Goal: Task Accomplishment & Management: Complete application form

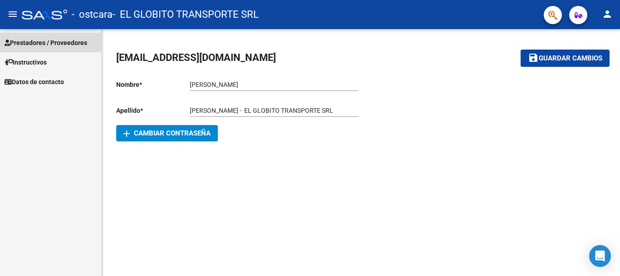
click at [70, 44] on span "Prestadores / Proveedores" at bounding box center [46, 43] width 83 height 10
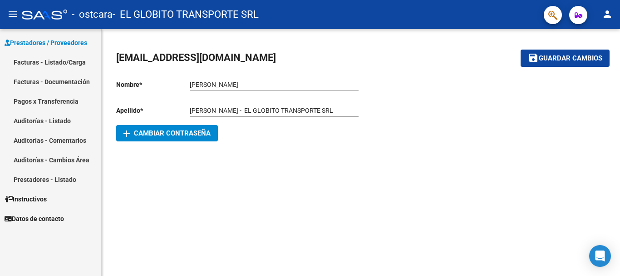
click at [65, 65] on link "Facturas - Listado/Carga" at bounding box center [50, 62] width 101 height 20
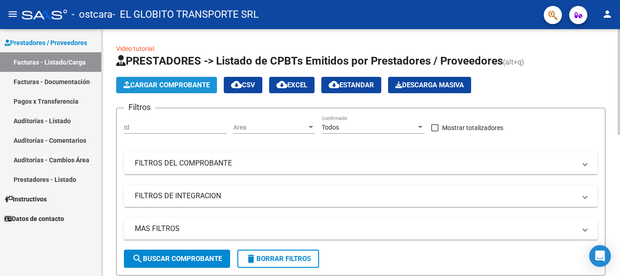
click at [174, 88] on span "Cargar Comprobante" at bounding box center [166, 85] width 86 height 8
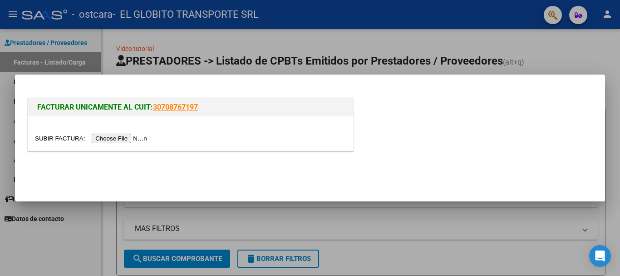
click at [127, 135] on input "file" at bounding box center [92, 138] width 115 height 10
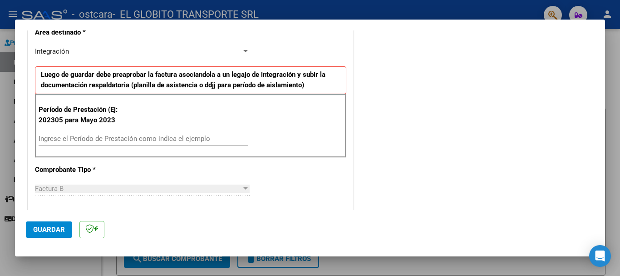
scroll to position [215, 0]
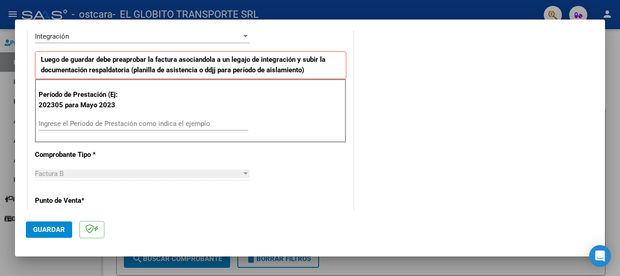
click at [101, 125] on input "Ingrese el Período de Prestación como indica el ejemplo" at bounding box center [144, 123] width 210 height 8
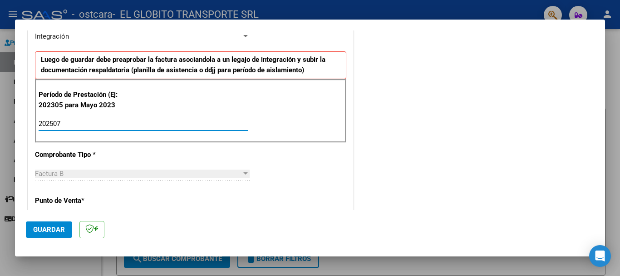
type input "202507"
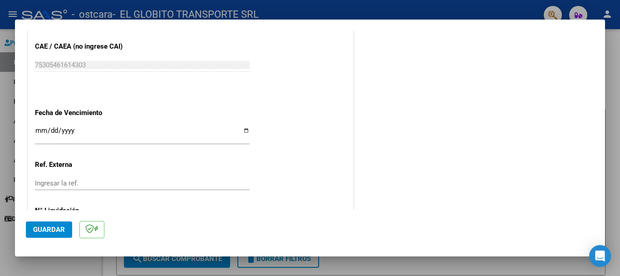
scroll to position [561, 0]
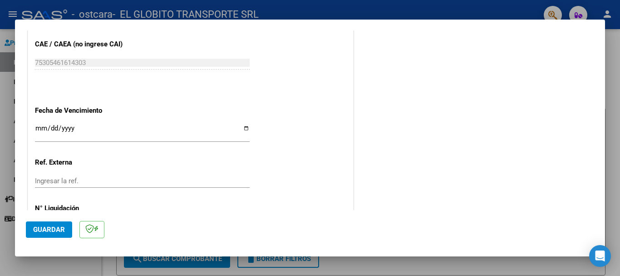
click at [39, 128] on input "Ingresar la fecha" at bounding box center [142, 131] width 215 height 15
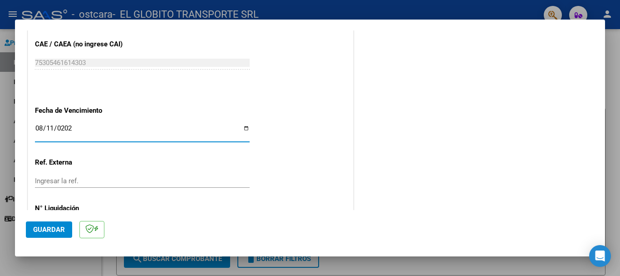
type input "[DATE]"
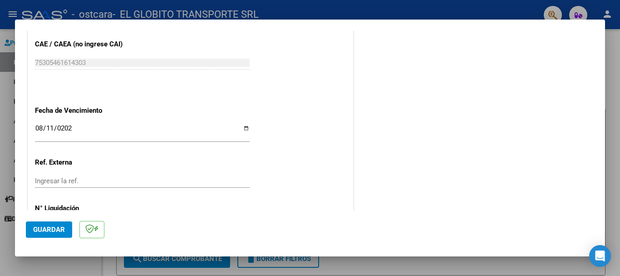
scroll to position [602, 0]
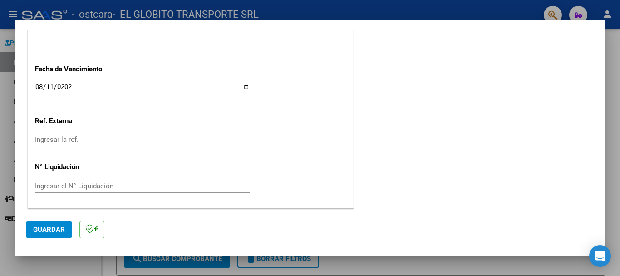
click at [60, 236] on button "Guardar" at bounding box center [49, 229] width 46 height 16
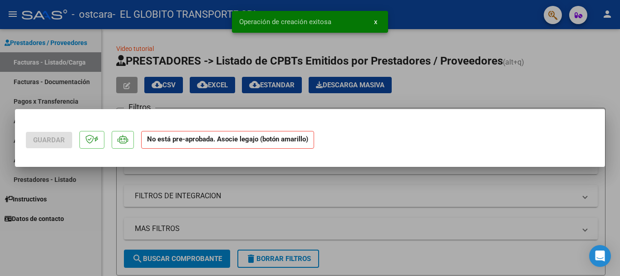
scroll to position [0, 0]
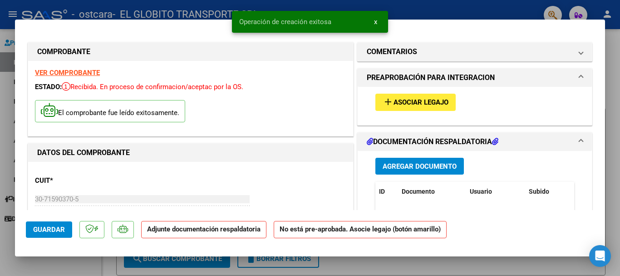
click at [404, 99] on span "Asociar Legajo" at bounding box center [421, 103] width 55 height 8
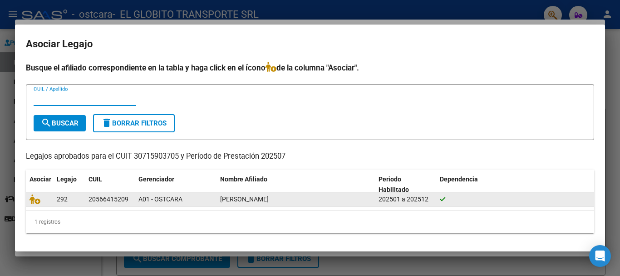
click at [202, 193] on datatable-body-cell "A01 - OSTCARA" at bounding box center [176, 199] width 82 height 14
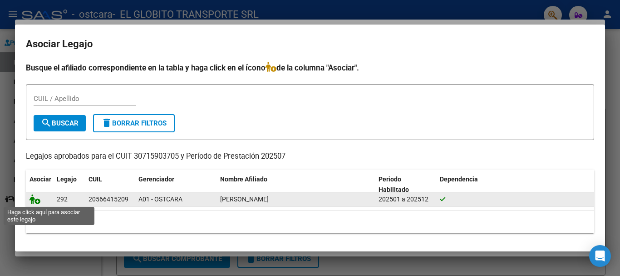
click at [39, 199] on icon at bounding box center [35, 199] width 11 height 10
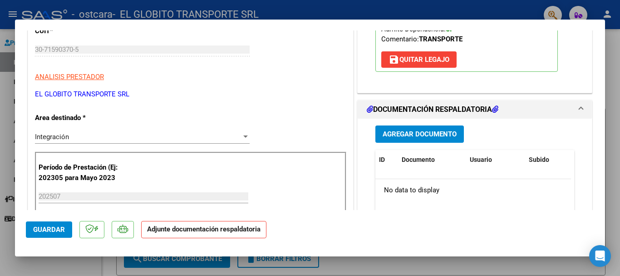
scroll to position [170, 0]
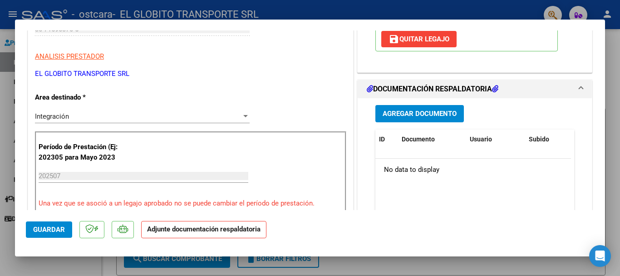
click at [425, 118] on span "Agregar Documento" at bounding box center [420, 114] width 74 height 8
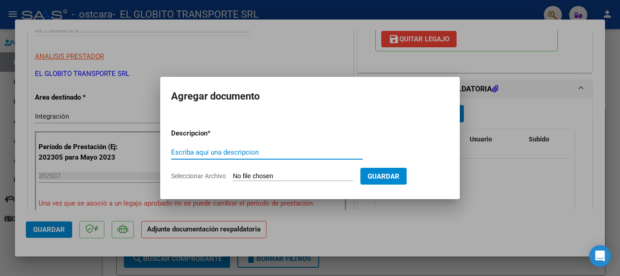
click at [193, 145] on div "Escriba aquí una descripcion" at bounding box center [267, 152] width 192 height 14
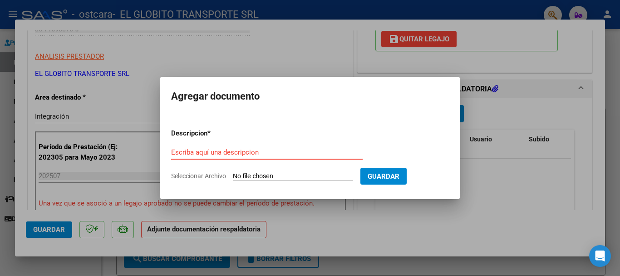
click at [192, 152] on input "Escriba aquí una descripcion" at bounding box center [267, 152] width 192 height 8
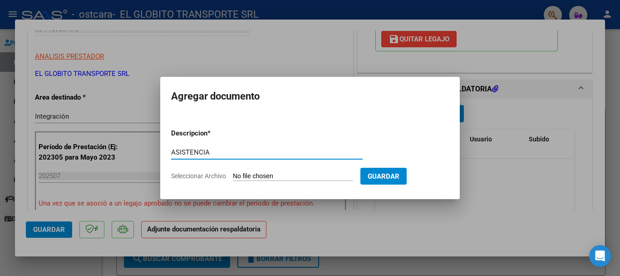
type input "ASISTENCIA"
click at [318, 175] on input "Seleccionar Archivo" at bounding box center [293, 176] width 120 height 9
type input "C:\fakepath\30715903705_006_00002_00000181asistencia.pdf"
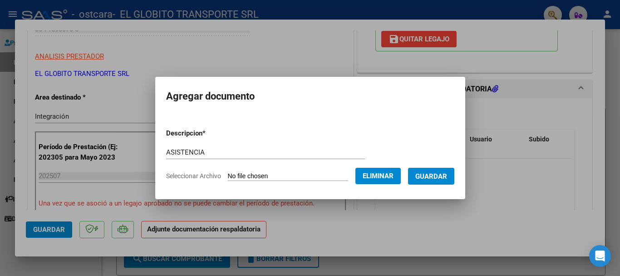
click at [447, 175] on span "Guardar" at bounding box center [431, 176] width 32 height 8
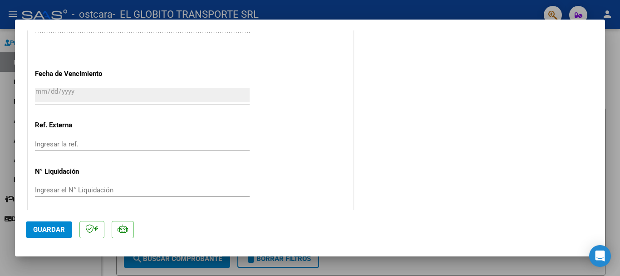
scroll to position [633, 0]
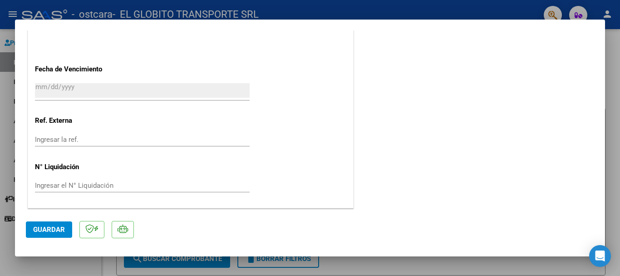
click at [41, 231] on span "Guardar" at bounding box center [49, 229] width 32 height 8
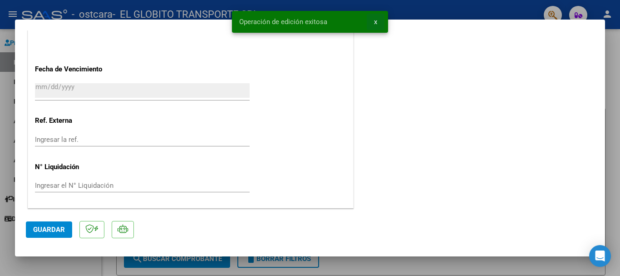
click at [373, 24] on button "x" at bounding box center [376, 22] width 18 height 16
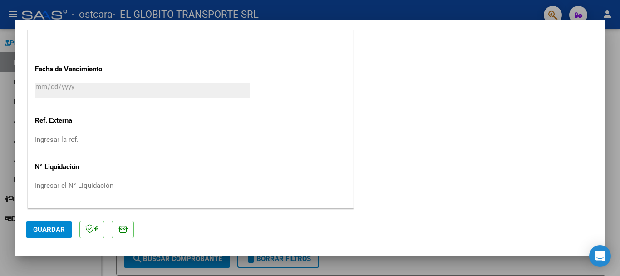
click at [64, 231] on span "Guardar" at bounding box center [49, 229] width 32 height 8
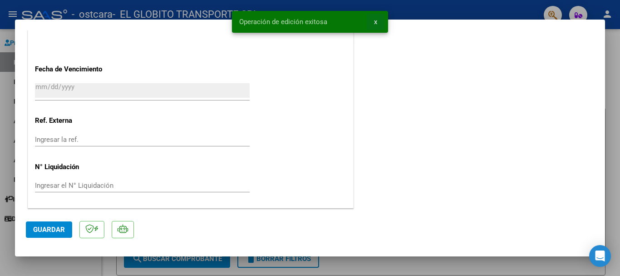
click at [372, 20] on button "x" at bounding box center [376, 22] width 18 height 16
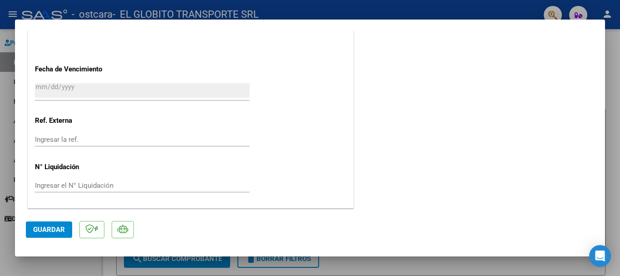
click at [620, 179] on div at bounding box center [310, 138] width 620 height 276
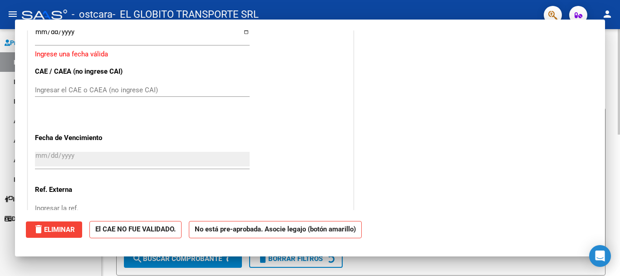
scroll to position [0, 0]
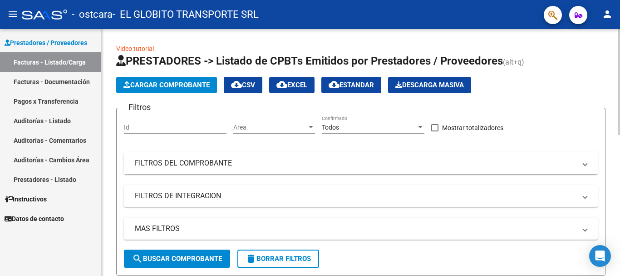
drag, startPoint x: 617, startPoint y: 95, endPoint x: 617, endPoint y: 109, distance: 13.6
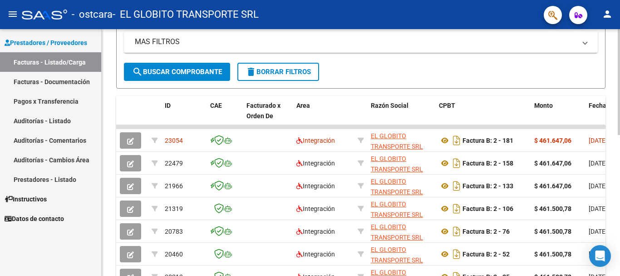
scroll to position [200, 0]
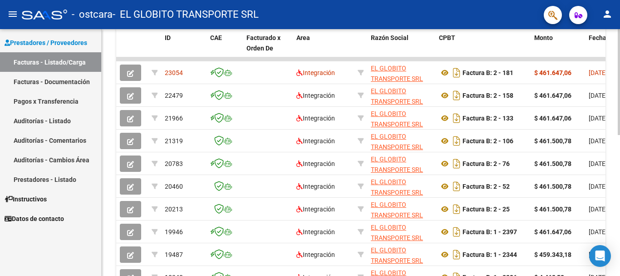
click at [620, 212] on div at bounding box center [619, 193] width 2 height 106
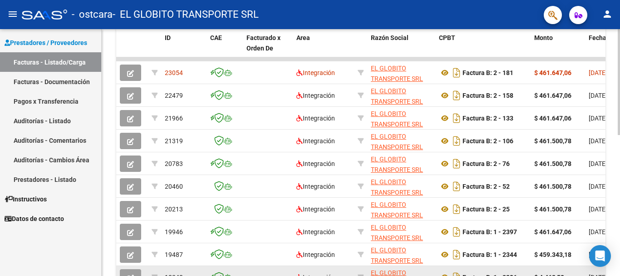
scroll to position [260, 0]
